Goal: Information Seeking & Learning: Learn about a topic

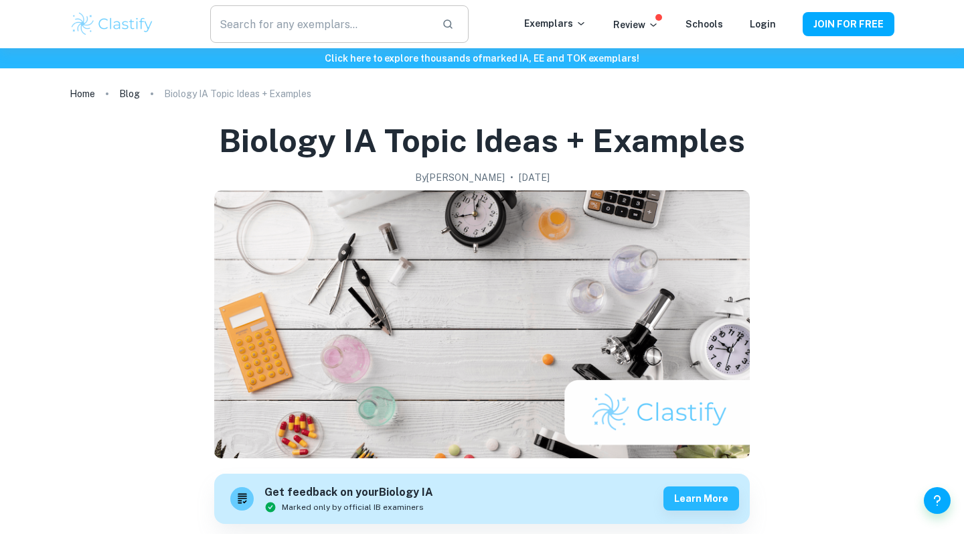
click at [382, 23] on input "text" at bounding box center [320, 23] width 221 height 37
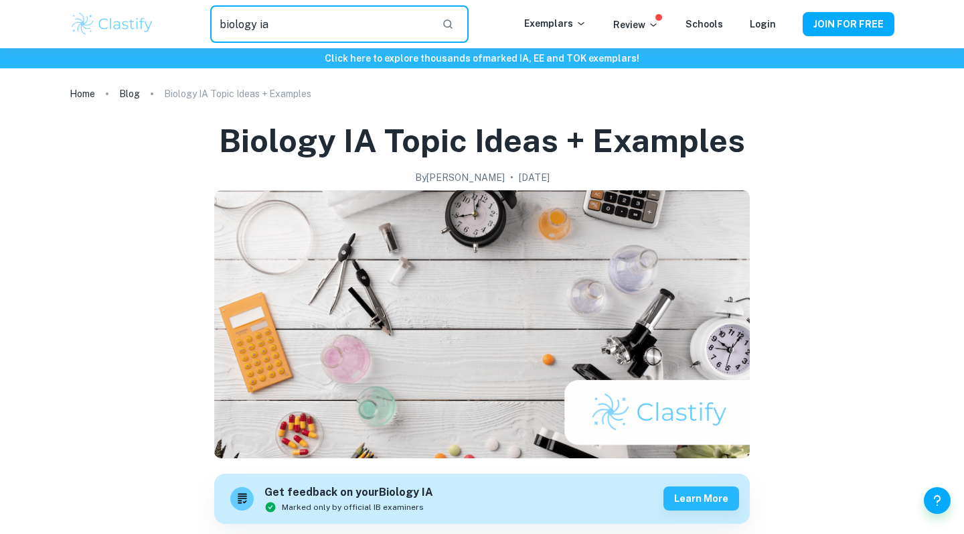
type input "biology ia"
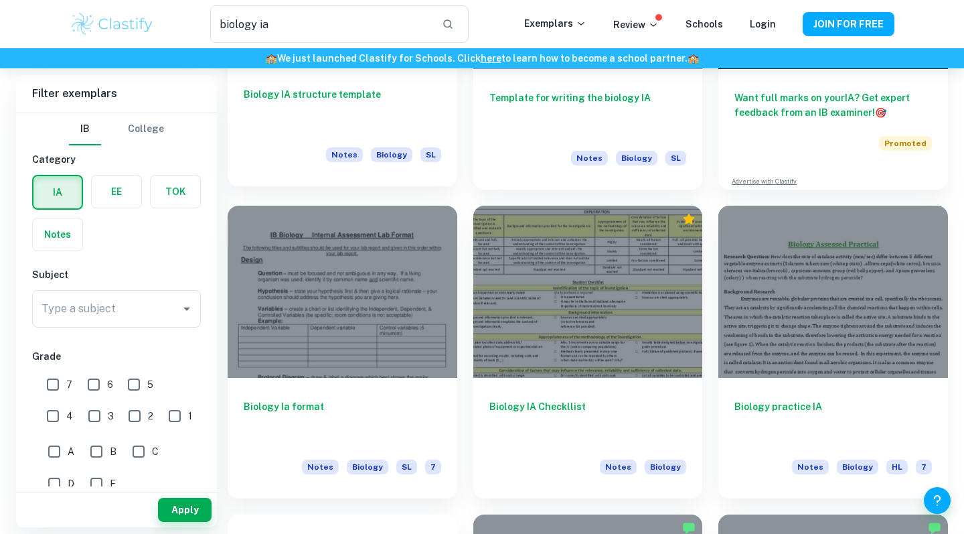
scroll to position [260, 0]
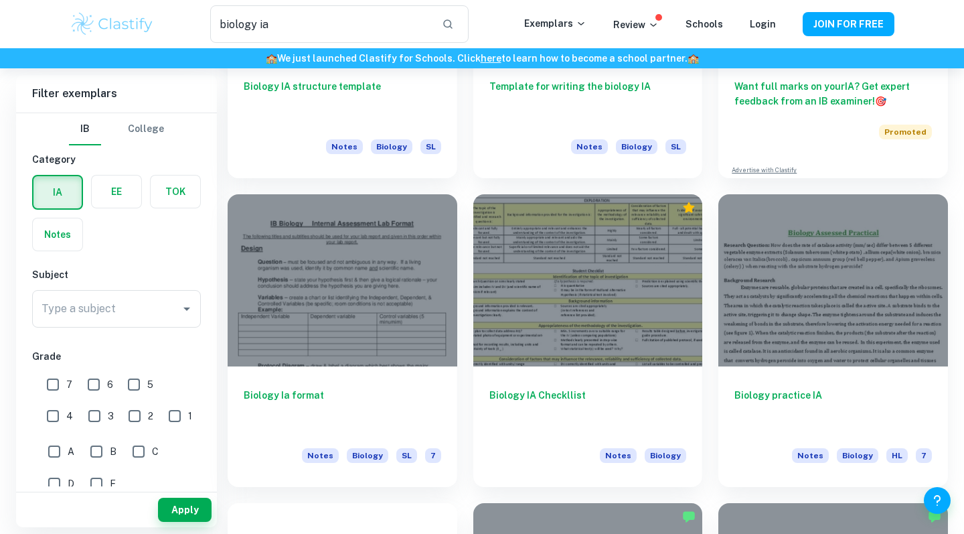
click at [55, 387] on input "7" at bounding box center [53, 384] width 27 height 27
checkbox input "true"
click at [193, 512] on button "Apply" at bounding box center [185, 509] width 54 height 24
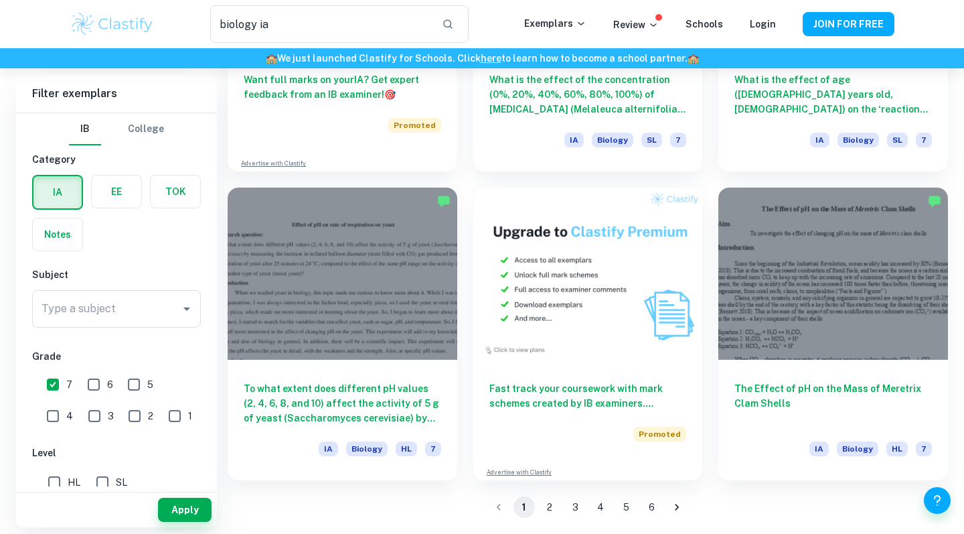
scroll to position [2119, 0]
click at [550, 504] on button "2" at bounding box center [549, 506] width 21 height 21
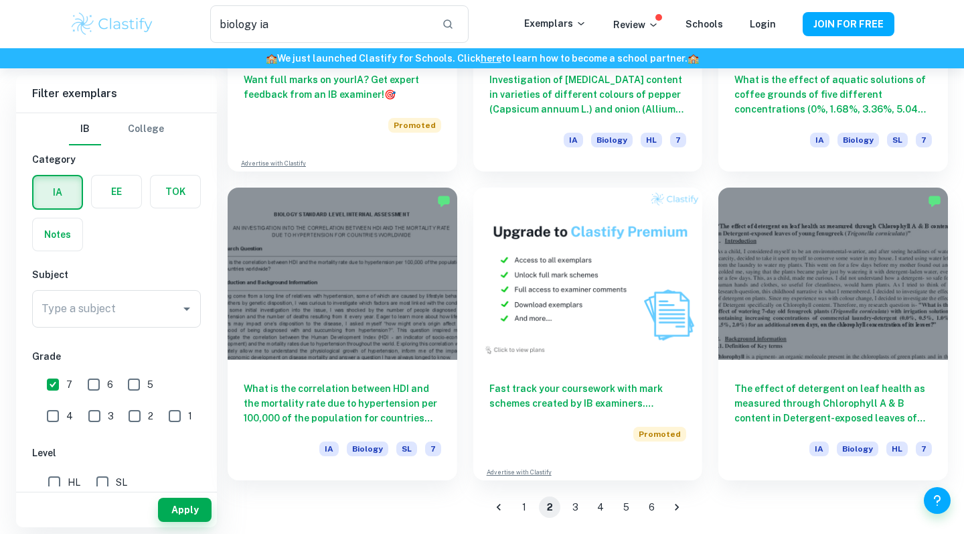
scroll to position [2119, 0]
click at [573, 510] on button "3" at bounding box center [574, 506] width 21 height 21
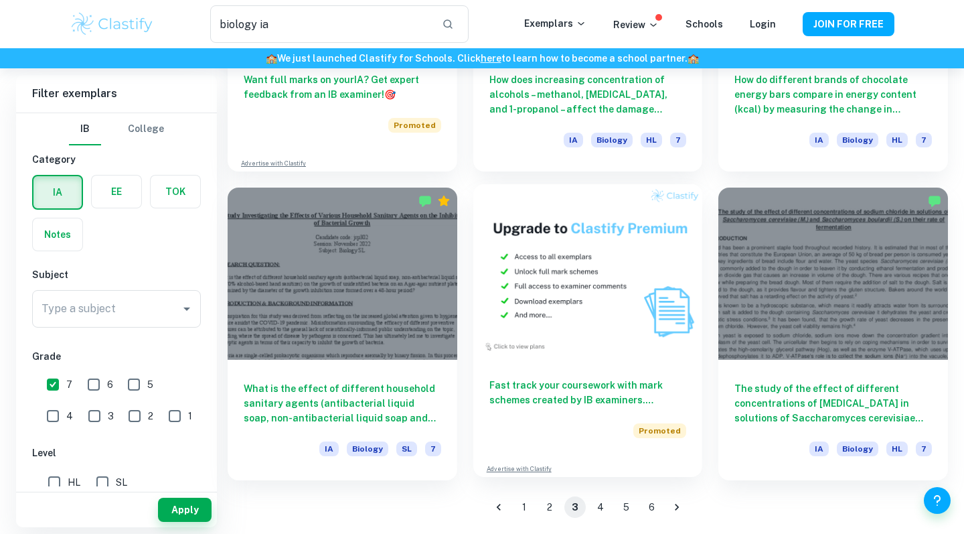
scroll to position [2119, 0]
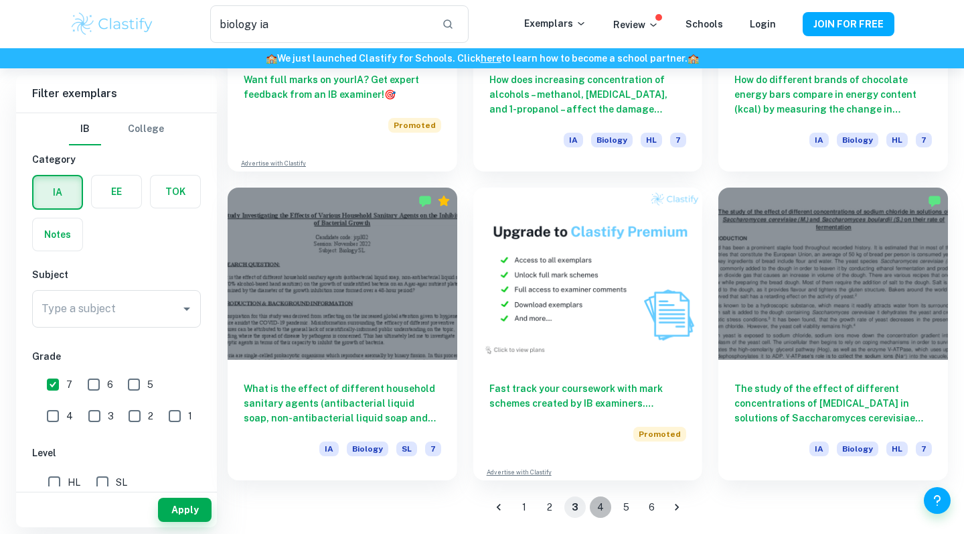
click at [601, 506] on button "4" at bounding box center [600, 506] width 21 height 21
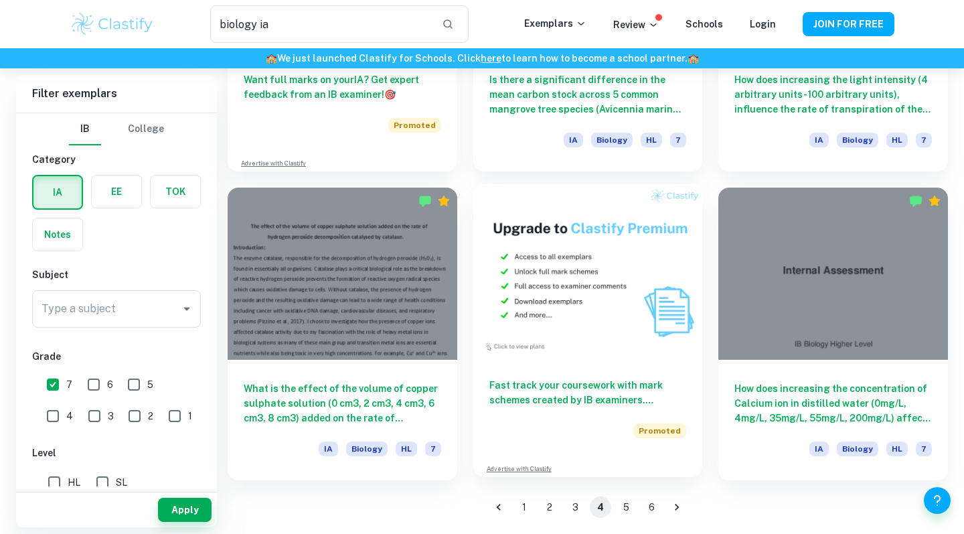
scroll to position [2119, 0]
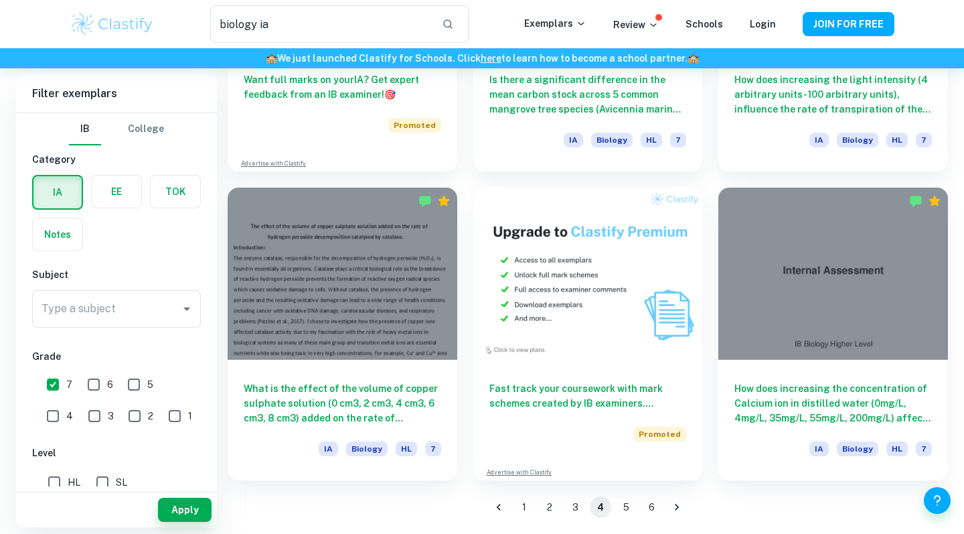
click at [631, 504] on button "5" at bounding box center [625, 506] width 21 height 21
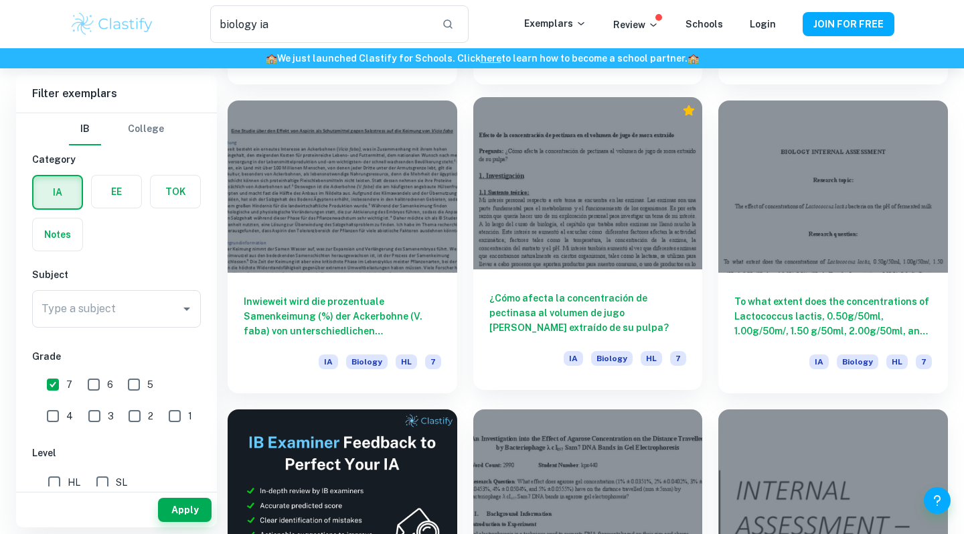
scroll to position [1590, 0]
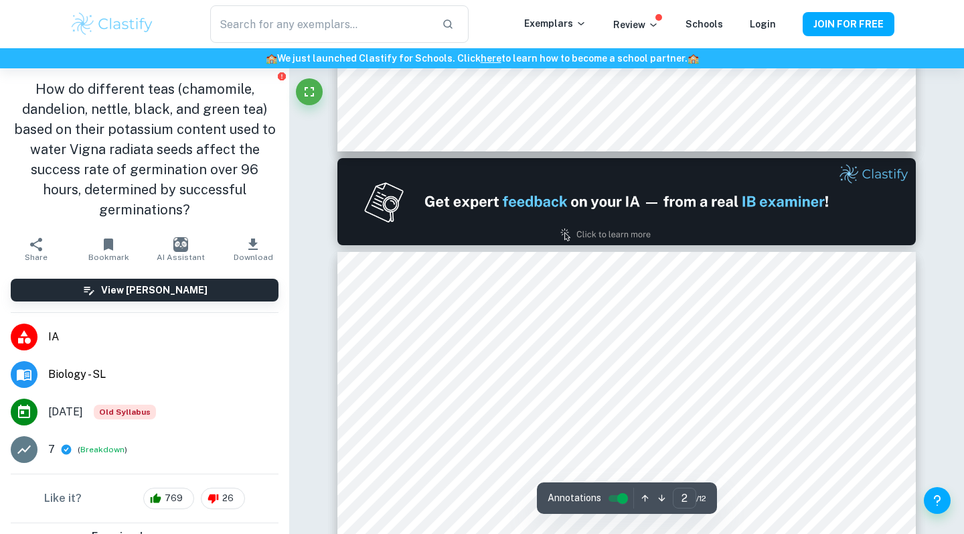
scroll to position [684, 0]
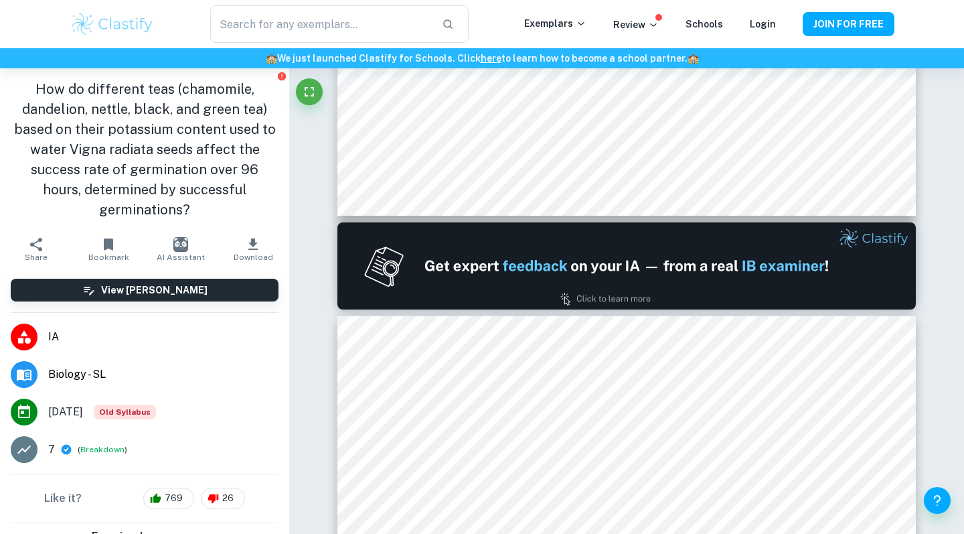
type input "1"
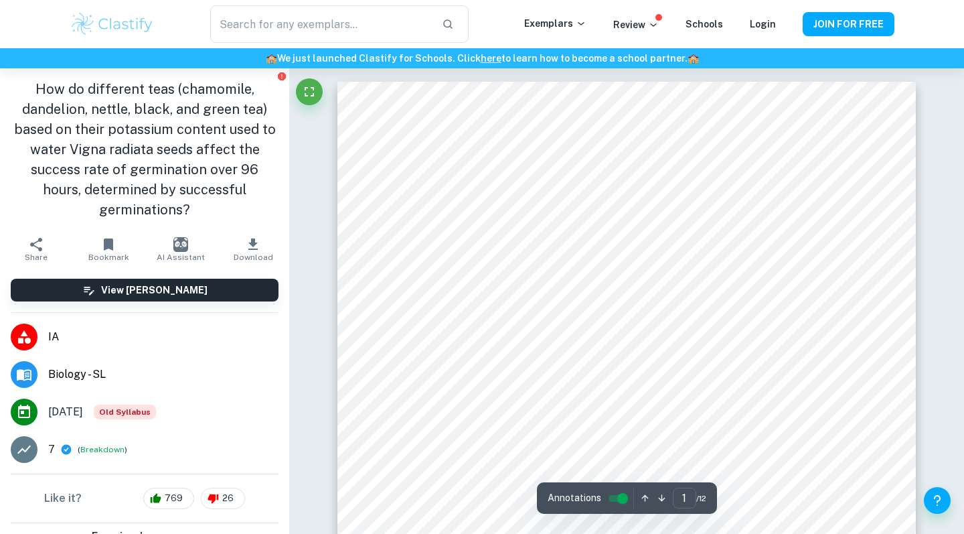
scroll to position [0, 0]
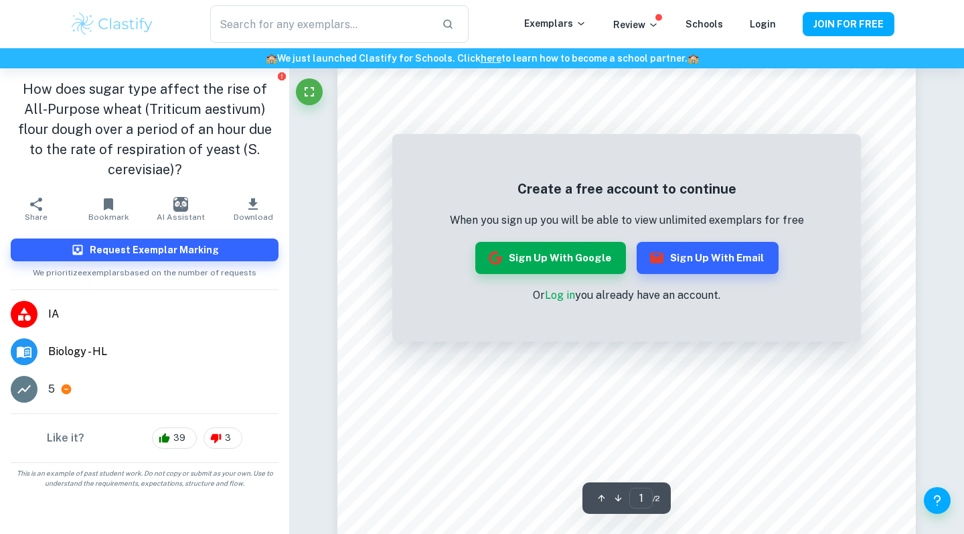
scroll to position [20, 0]
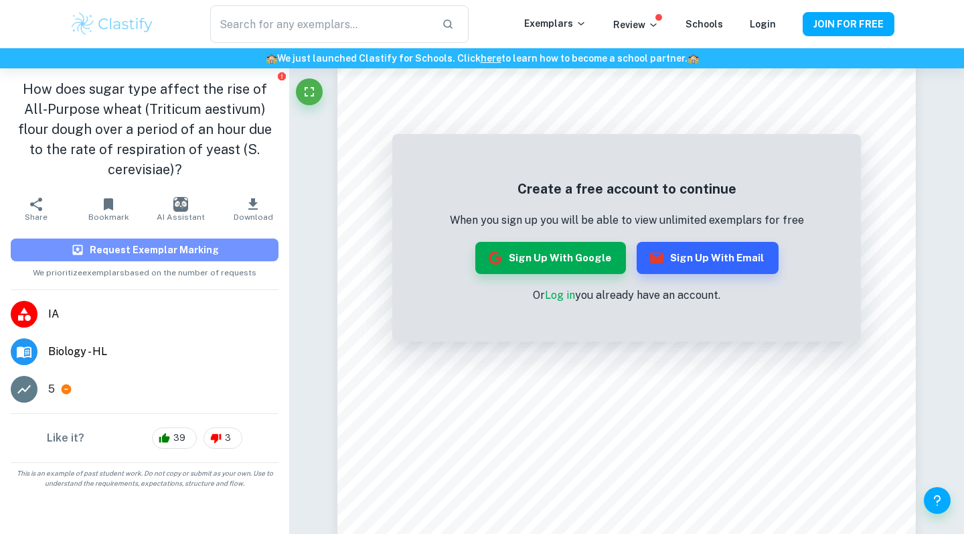
click at [260, 238] on button "Request Exemplar Marking" at bounding box center [145, 249] width 268 height 23
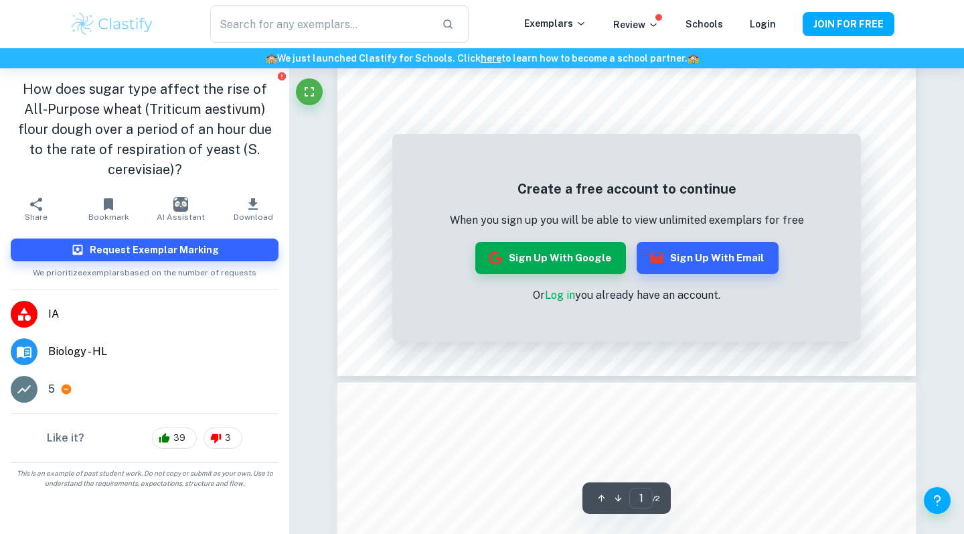
scroll to position [457, 0]
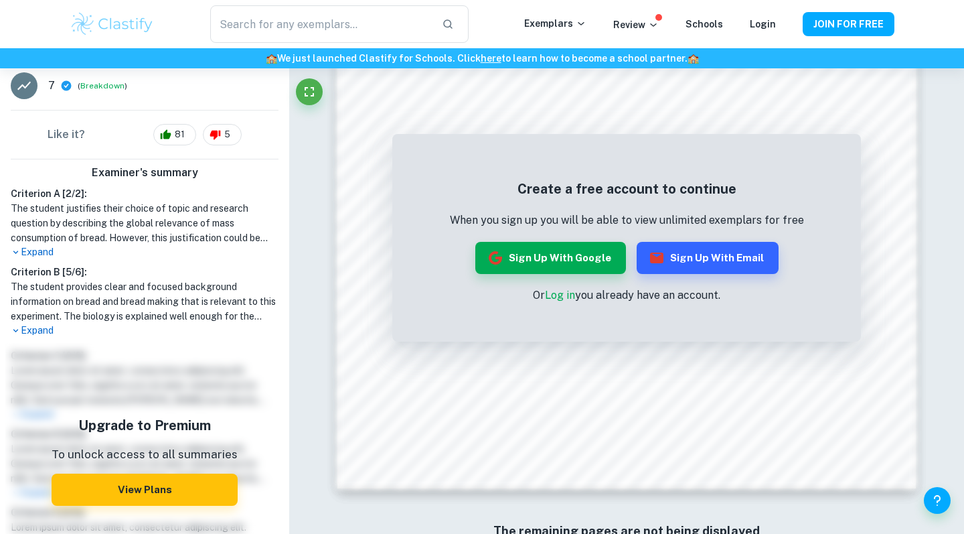
scroll to position [325, 0]
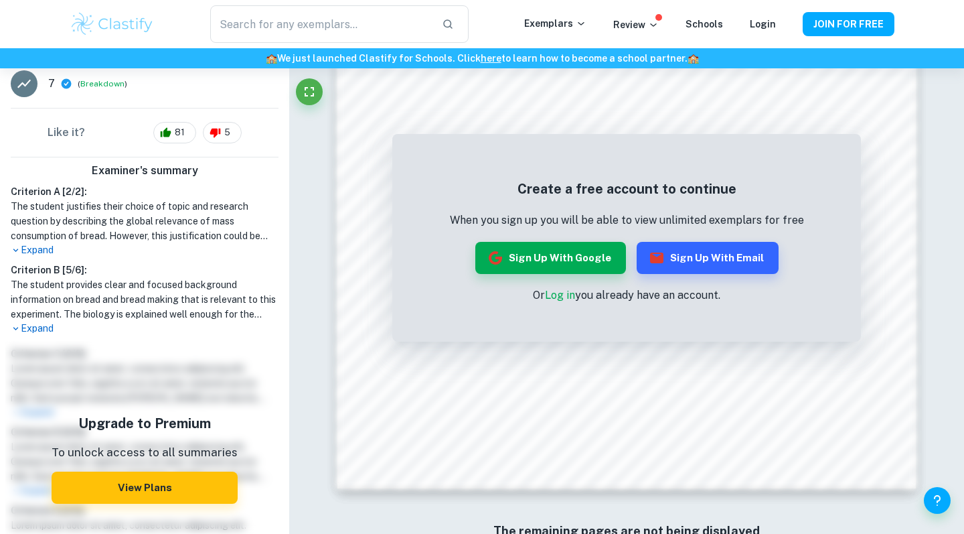
click at [48, 250] on p "Expand" at bounding box center [145, 250] width 268 height 14
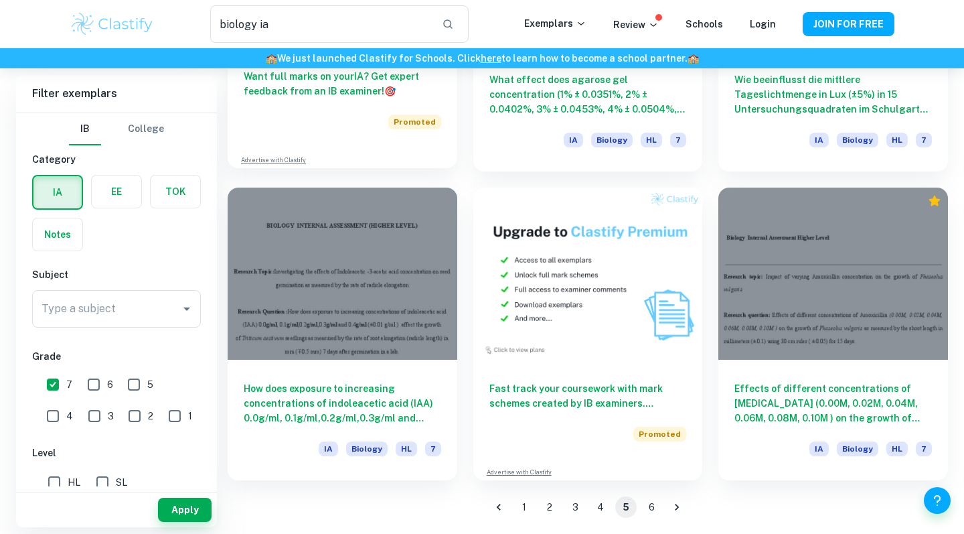
scroll to position [2119, 0]
click at [652, 503] on button "6" at bounding box center [651, 506] width 21 height 21
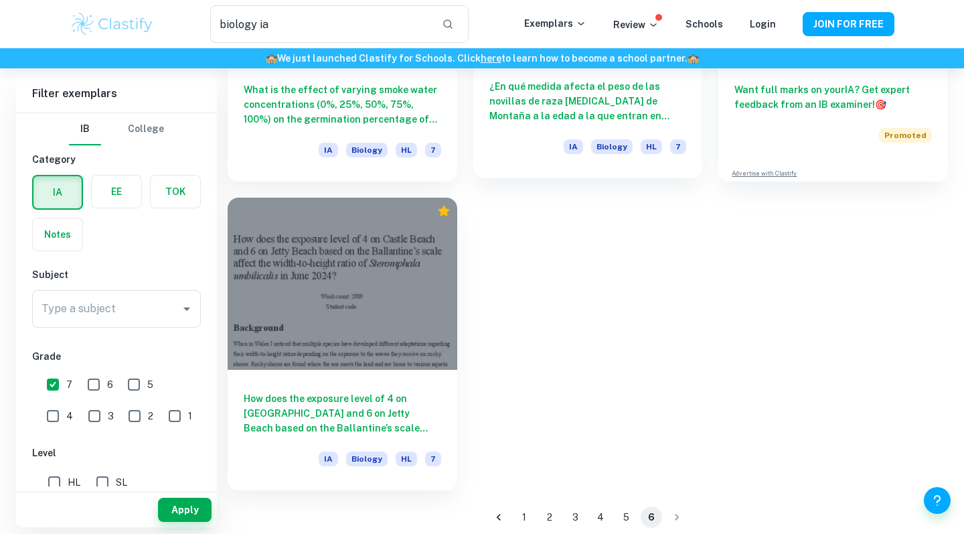
scroll to position [258, 0]
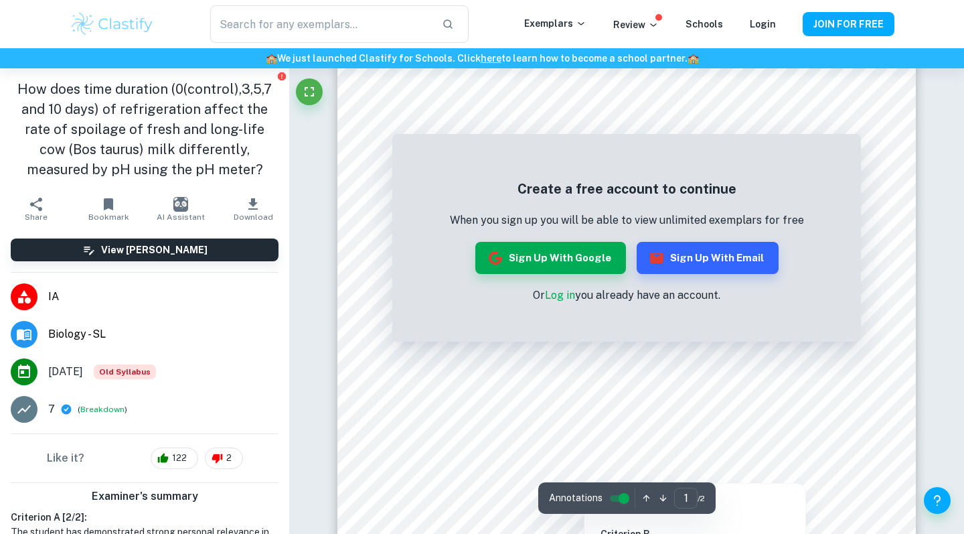
scroll to position [105, 0]
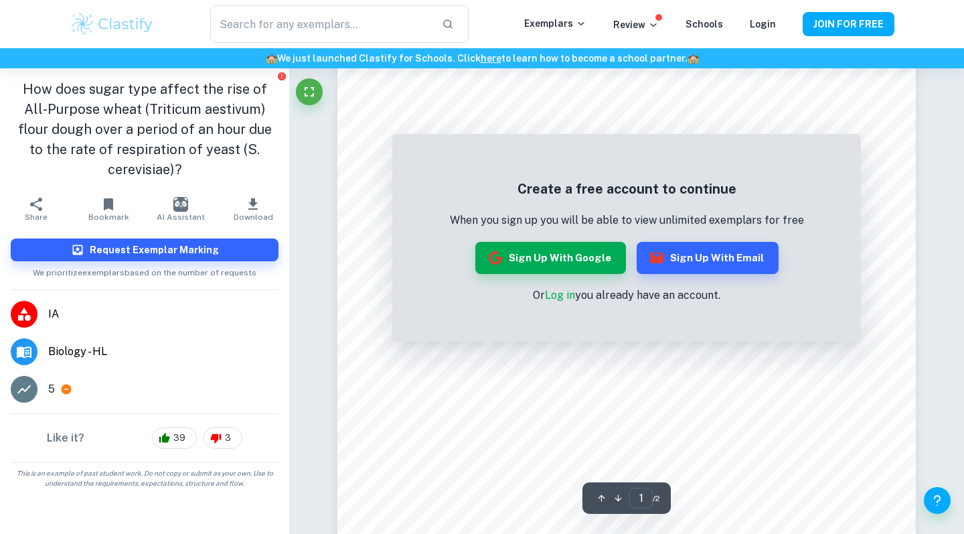
scroll to position [298, 0]
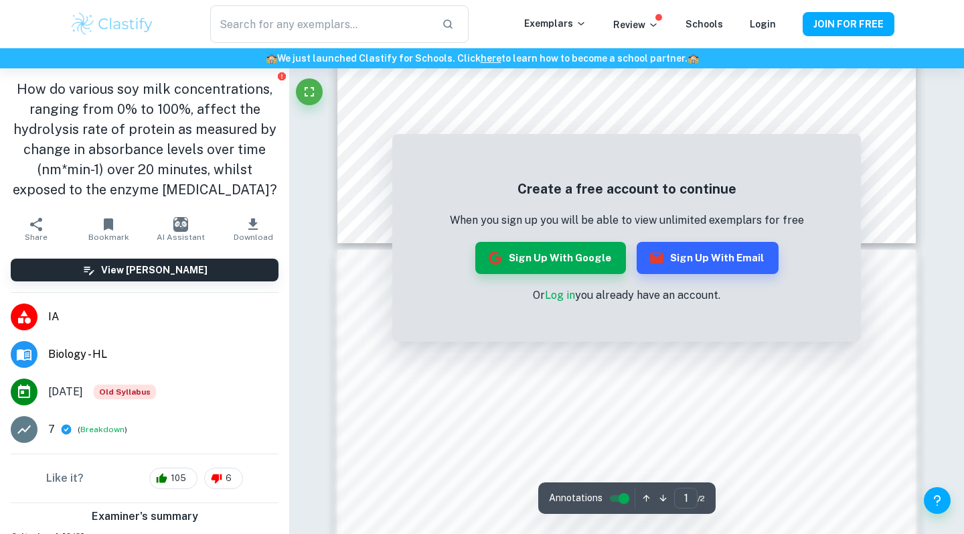
scroll to position [657, 0]
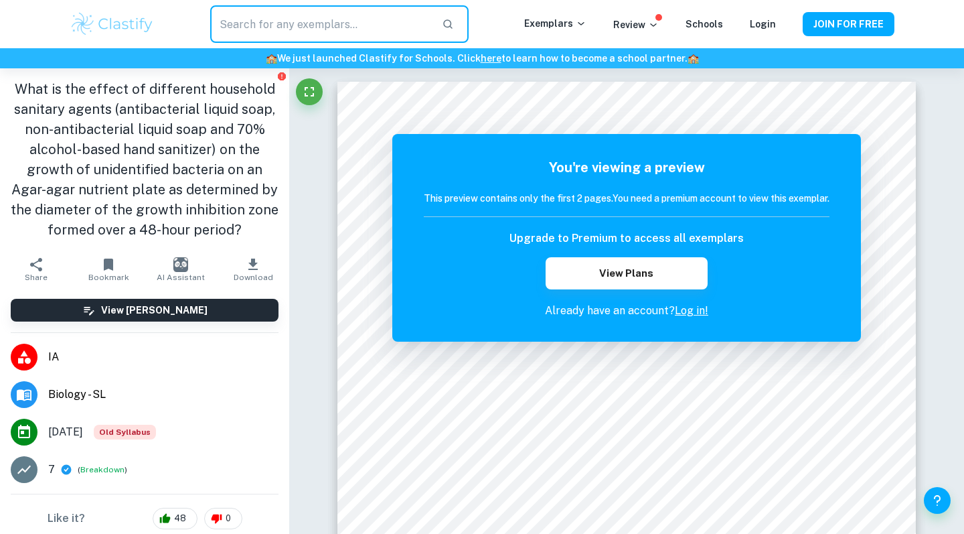
click at [366, 18] on input "text" at bounding box center [320, 23] width 221 height 37
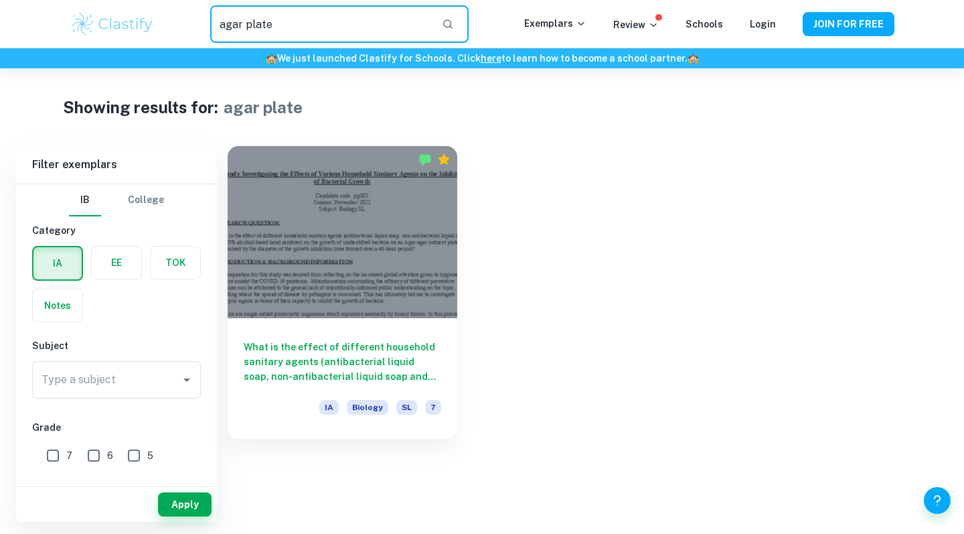
click at [339, 36] on input "agar plate" at bounding box center [320, 23] width 221 height 37
type input "agar"
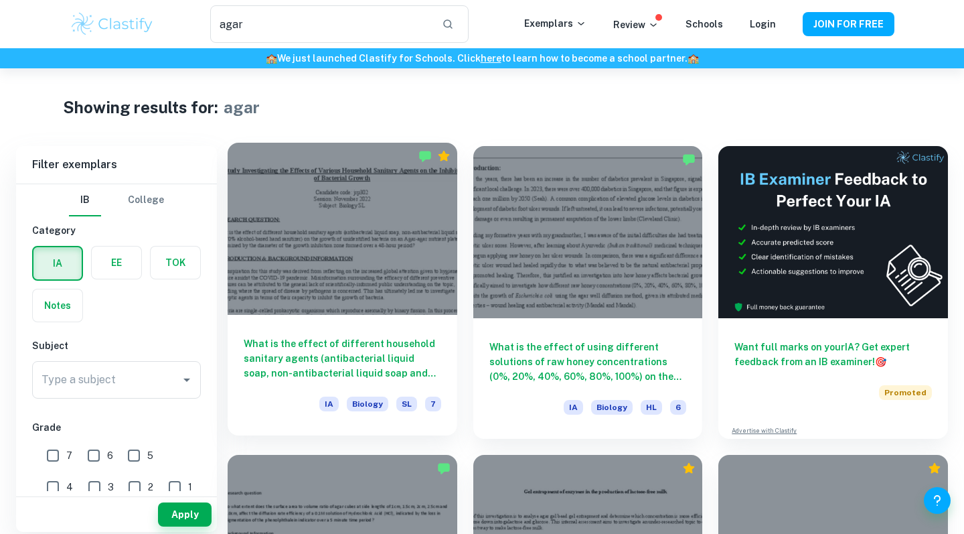
scroll to position [21, 0]
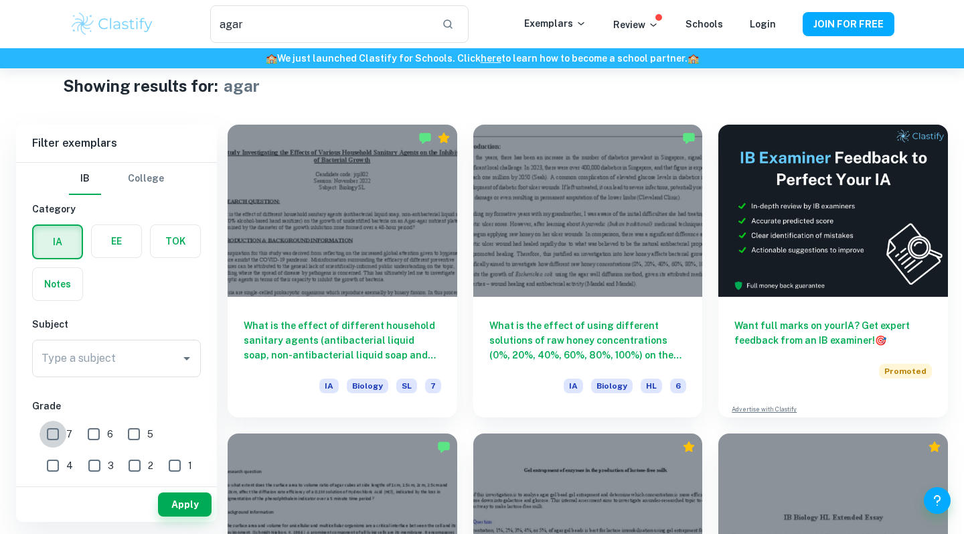
click at [53, 431] on input "7" at bounding box center [53, 433] width 27 height 27
checkbox input "true"
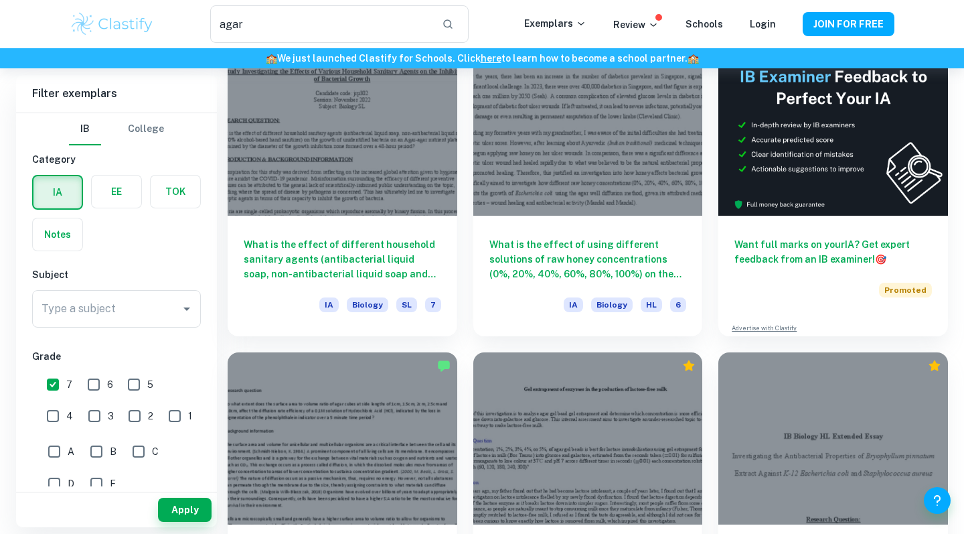
scroll to position [96, 0]
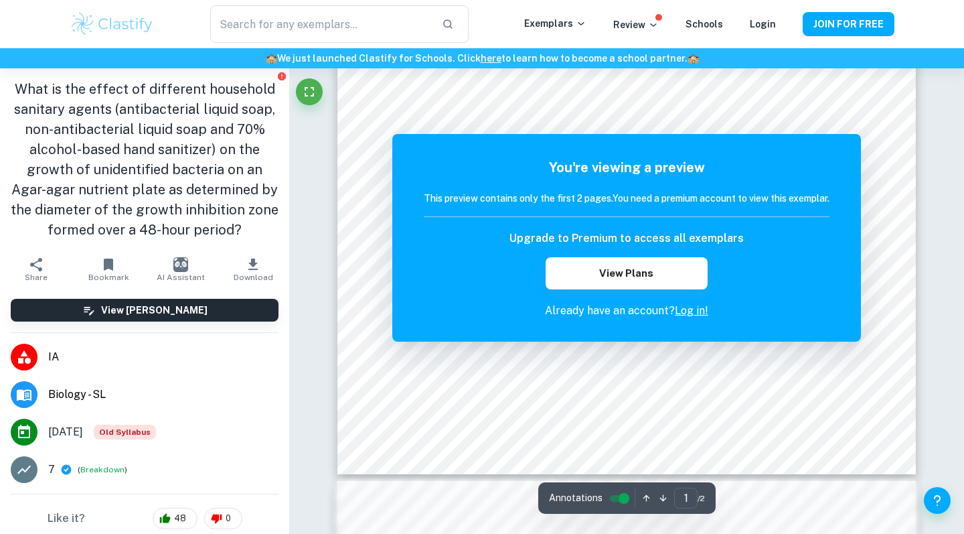
scroll to position [366, 0]
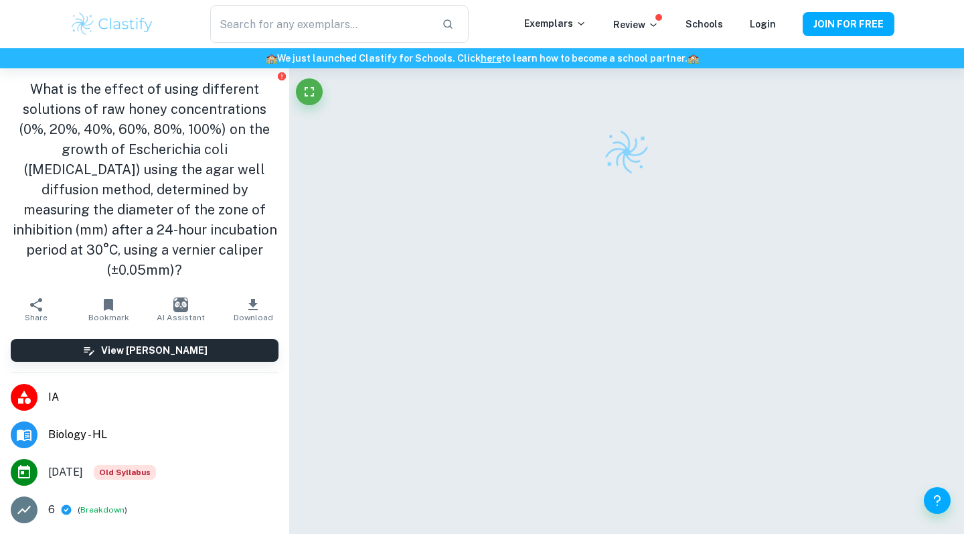
click at [180, 181] on h1 "What is the effect of using different solutions of raw honey concentrations (0%…" at bounding box center [145, 179] width 268 height 201
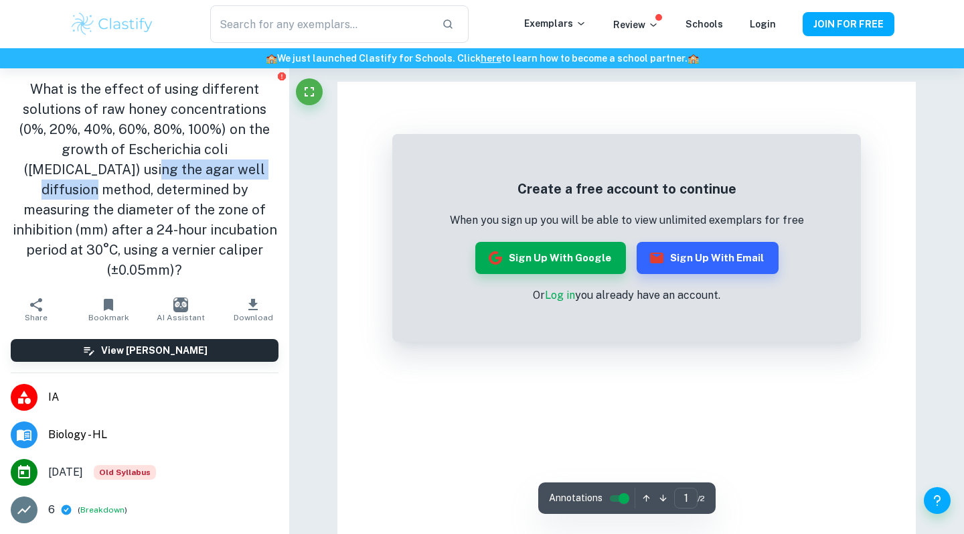
drag, startPoint x: 201, startPoint y: 169, endPoint x: 179, endPoint y: 145, distance: 32.8
click at [33, 171] on h1 "What is the effect of using different solutions of raw honey concentrations (0%…" at bounding box center [145, 179] width 268 height 201
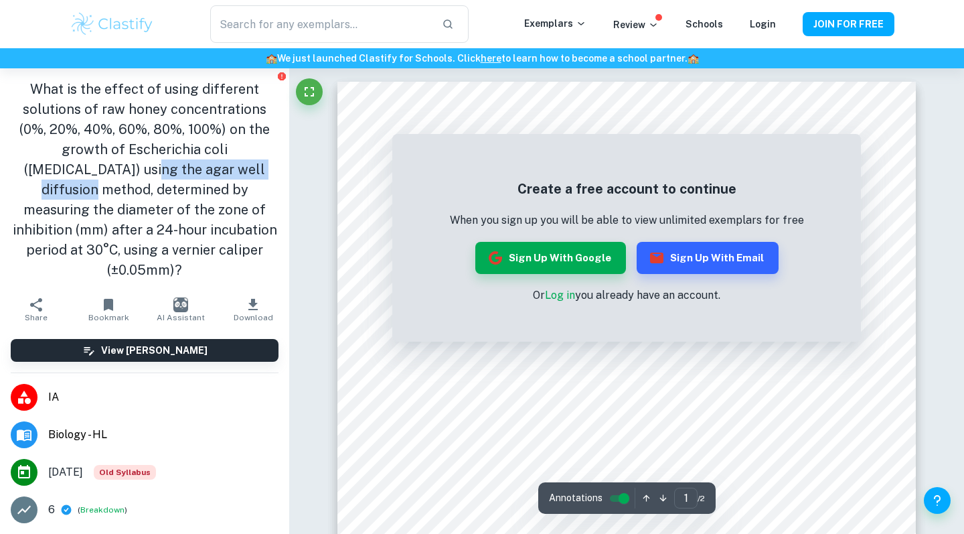
copy h1 "agar well diffusion method"
